Goal: Task Accomplishment & Management: Complete application form

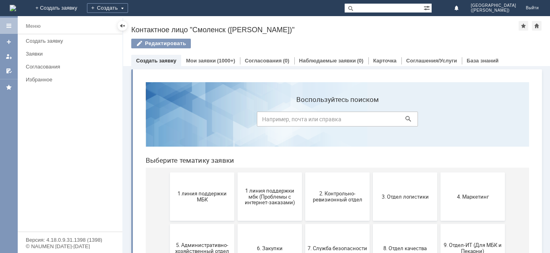
click at [128, 1] on div "Создать" at bounding box center [107, 8] width 41 height 16
click at [128, 10] on div "Создать" at bounding box center [107, 8] width 41 height 10
click at [128, 9] on div "Создать" at bounding box center [107, 8] width 41 height 10
click at [159, 32] on div "Контактное лицо "Смоленск ([PERSON_NAME])"" at bounding box center [324, 30] width 387 height 8
click at [128, 8] on div "Создать" at bounding box center [107, 8] width 41 height 10
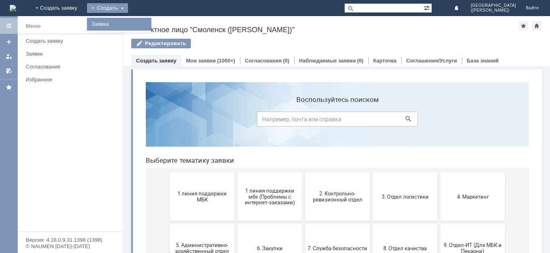
click at [150, 21] on link "Заявка" at bounding box center [119, 24] width 61 height 10
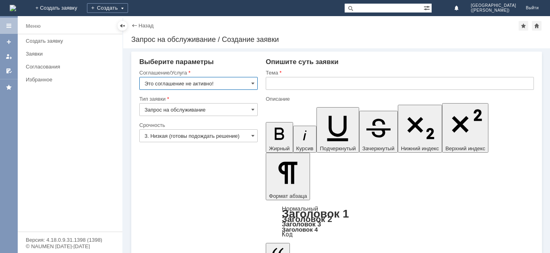
click at [196, 83] on input "Это соглашение не активно!" at bounding box center [198, 83] width 118 height 13
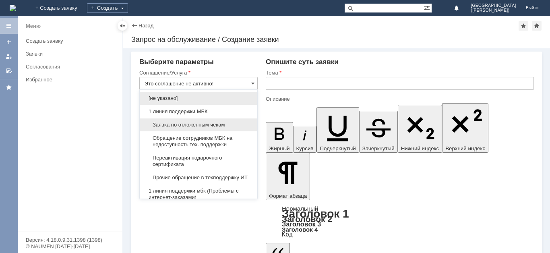
click at [192, 128] on span "Заявка по отложенным чекам" at bounding box center [199, 125] width 108 height 6
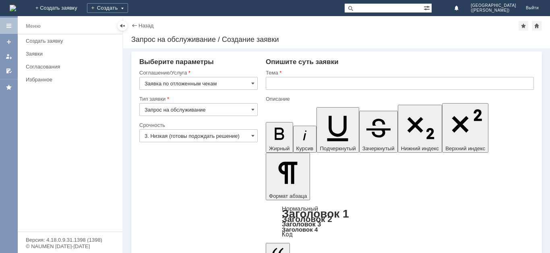
type input "Заявка по отложенным чекам"
click at [194, 134] on input "3. Низкая (готовы подождать решение)" at bounding box center [198, 135] width 118 height 13
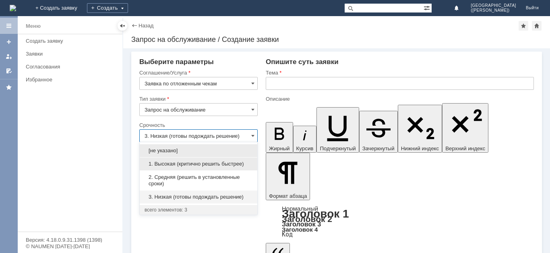
click at [197, 164] on span "1. Высокая (критично решить быстрее)" at bounding box center [199, 164] width 108 height 6
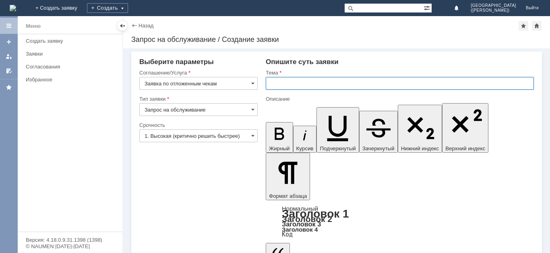
type input "1. Высокая (критично решить быстрее)"
click at [315, 87] on input "text" at bounding box center [400, 83] width 268 height 13
type input "Отложенные чеки"
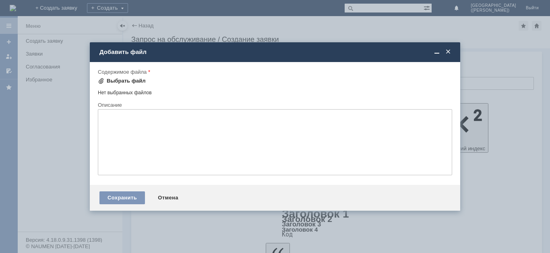
click at [134, 81] on div "Выбрать файл" at bounding box center [126, 81] width 39 height 6
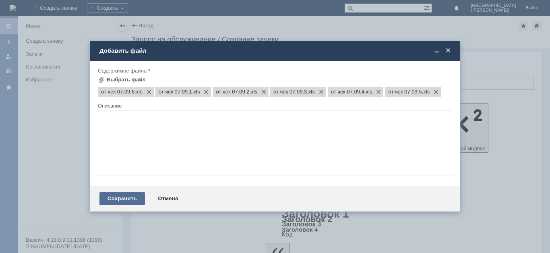
click at [128, 196] on div "Сохранить" at bounding box center [121, 198] width 45 height 13
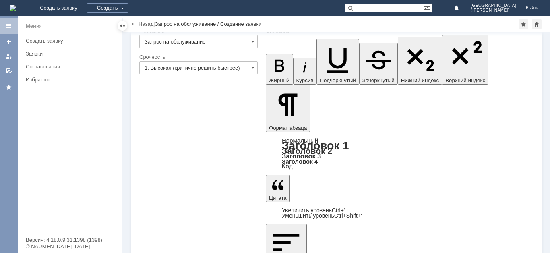
scroll to position [51, 0]
